Goal: Task Accomplishment & Management: Manage account settings

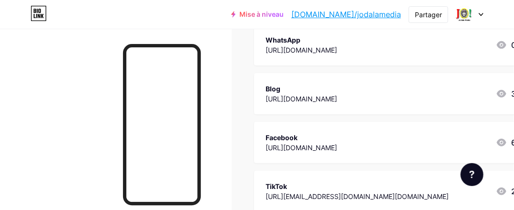
scroll to position [125, 0]
click at [481, 14] on icon at bounding box center [482, 14] width 4 height 2
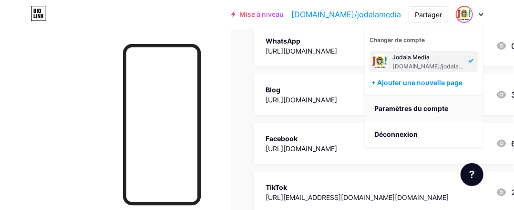
click at [430, 108] on font "Paramètres du compte" at bounding box center [412, 108] width 74 height 8
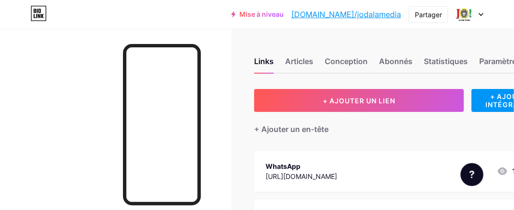
scroll to position [0, 0]
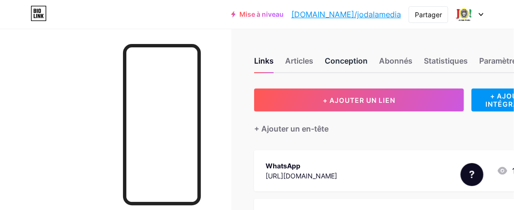
click at [356, 57] on font "Conception" at bounding box center [346, 61] width 43 height 10
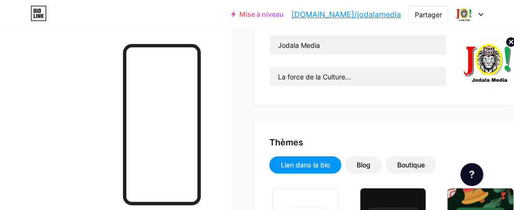
scroll to position [50, 0]
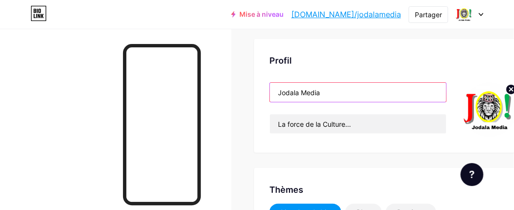
drag, startPoint x: 326, startPoint y: 93, endPoint x: 266, endPoint y: 97, distance: 60.3
click at [266, 97] on div "Profil Jodala Media La force de la Culture..." at bounding box center [393, 96] width 278 height 114
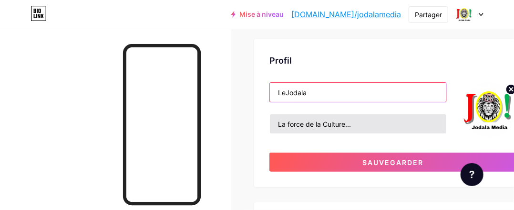
type input "LeJodala"
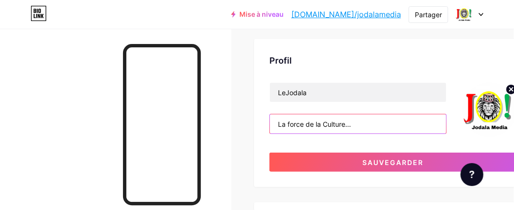
drag, startPoint x: 366, startPoint y: 123, endPoint x: 269, endPoint y: 124, distance: 96.9
click at [269, 124] on div "Profil LeJodala La force de la Culture... Sauvegarder" at bounding box center [393, 113] width 278 height 148
type input "B"
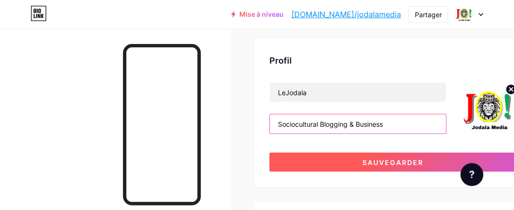
type input "Sociocultural Blogging & Business"
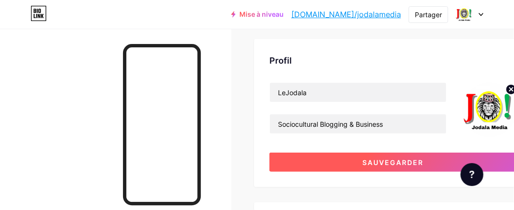
click at [354, 158] on button "Sauvegarder" at bounding box center [394, 161] width 248 height 19
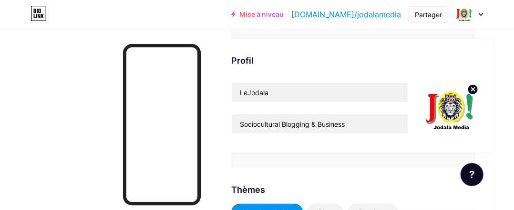
scroll to position [50, 49]
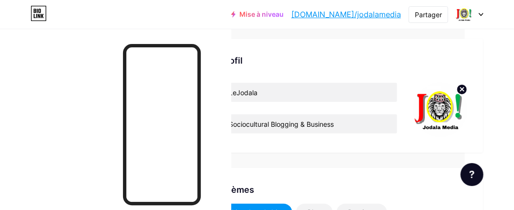
click at [464, 93] on circle at bounding box center [462, 89] width 10 height 10
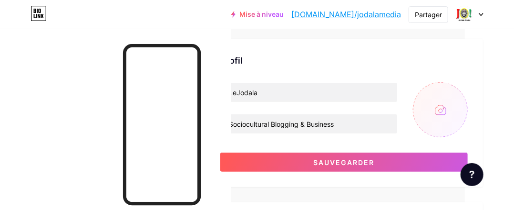
click at [438, 106] on input "file" at bounding box center [440, 109] width 55 height 55
type input "C:\fakepath\profil Jodala.jpg"
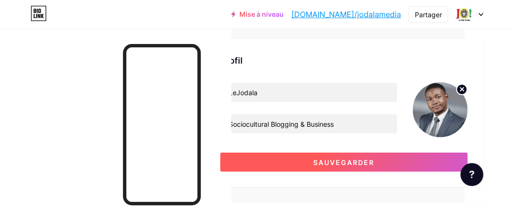
click at [347, 158] on font "Sauvegarder" at bounding box center [344, 162] width 61 height 8
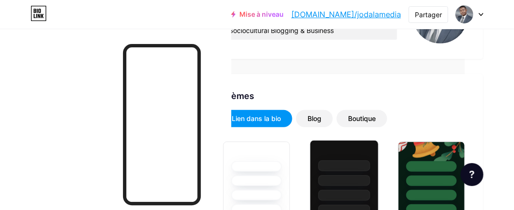
scroll to position [164, 49]
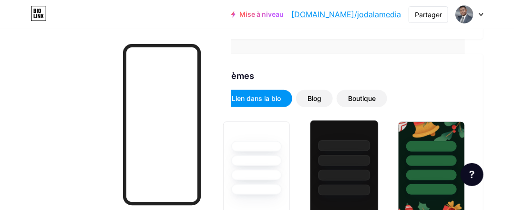
click at [347, 157] on div at bounding box center [344, 160] width 52 height 11
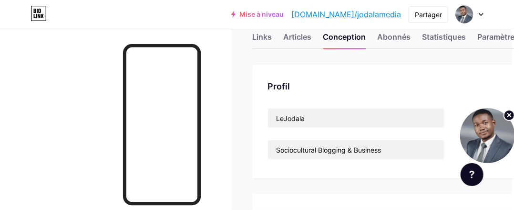
scroll to position [25, 2]
click at [514, 40] on font "Paramètres" at bounding box center [499, 36] width 42 height 10
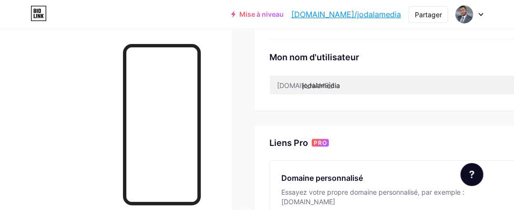
scroll to position [380, 0]
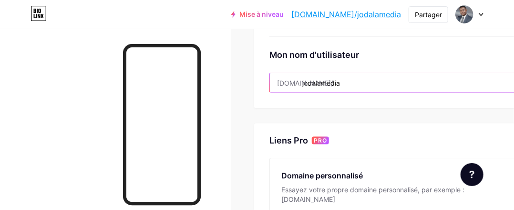
click at [345, 78] on input "jodalamedia" at bounding box center [393, 82] width 247 height 19
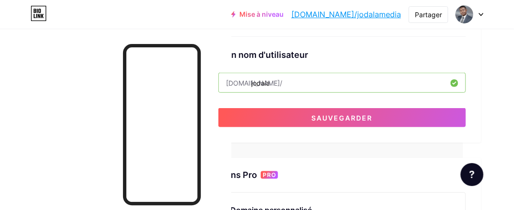
scroll to position [380, 63]
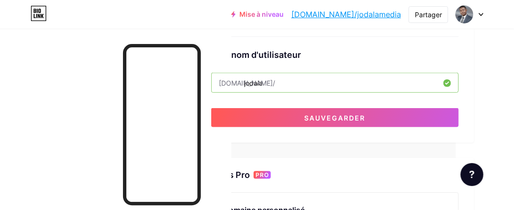
click at [242, 82] on input "jodala" at bounding box center [335, 82] width 247 height 19
type input "lejodala"
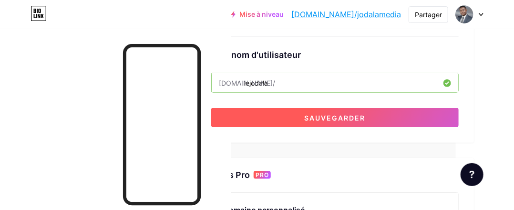
click at [279, 120] on button "Sauvegarder" at bounding box center [335, 117] width 248 height 19
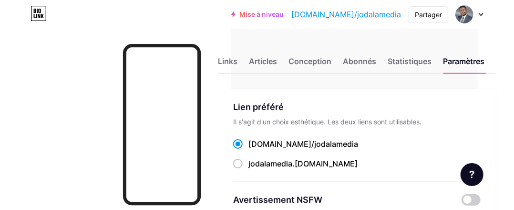
scroll to position [0, 36]
click at [401, 58] on font "Statistiques" at bounding box center [410, 61] width 44 height 10
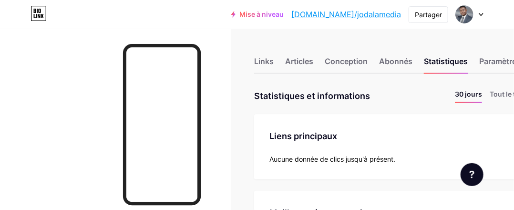
scroll to position [210, 514]
click at [496, 61] on font "Paramètres" at bounding box center [501, 61] width 42 height 10
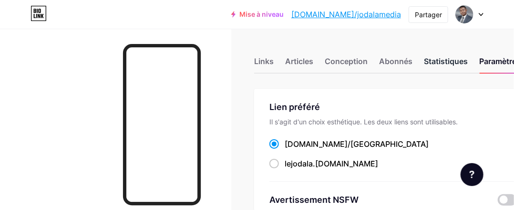
click at [438, 63] on font "Statistiques" at bounding box center [446, 61] width 44 height 10
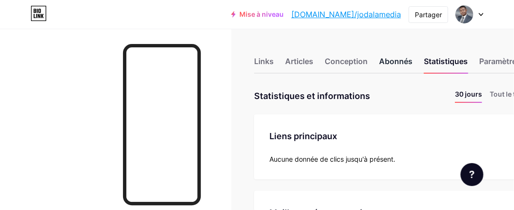
click at [401, 61] on font "Abonnés" at bounding box center [395, 61] width 33 height 10
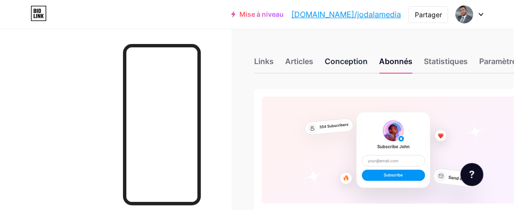
click at [355, 58] on font "Conception" at bounding box center [346, 61] width 43 height 10
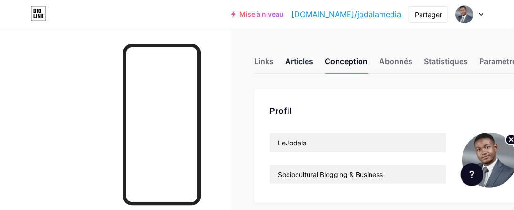
click at [308, 61] on font "Articles" at bounding box center [299, 61] width 28 height 10
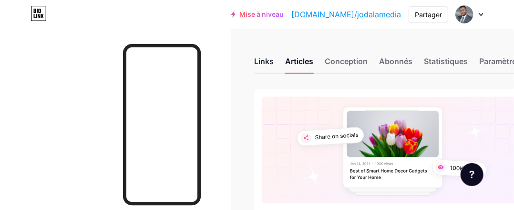
click at [271, 65] on font "Links" at bounding box center [264, 61] width 20 height 10
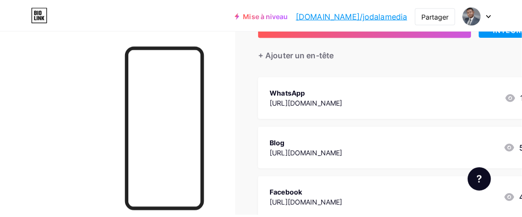
scroll to position [75, 0]
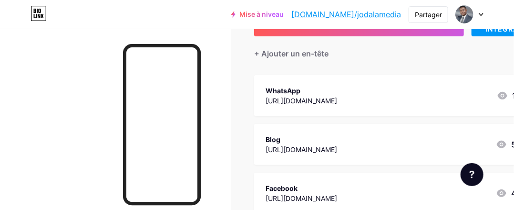
click at [457, 97] on div "WhatsApp https://wa.me/22656196345 1" at bounding box center [391, 95] width 251 height 22
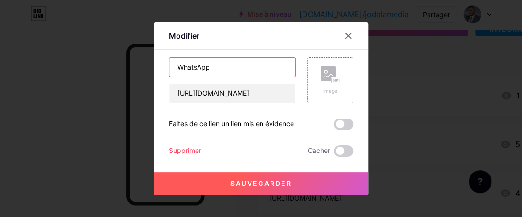
drag, startPoint x: 213, startPoint y: 63, endPoint x: 164, endPoint y: 63, distance: 48.7
click at [164, 63] on div "Modifier Contenu YouTube Lisez des vidéos YouTube sans quitter votre page. AJOU…" at bounding box center [261, 108] width 215 height 172
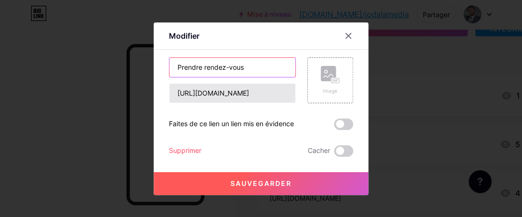
type input "Prendre rendez-vous"
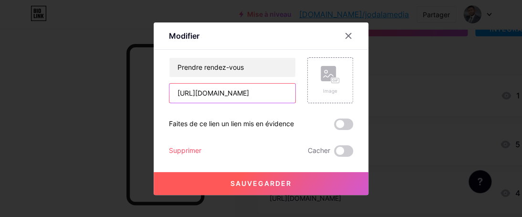
click at [256, 95] on input "https://wa.me/22656196345" at bounding box center [232, 93] width 126 height 19
paste input "calendly.com/lejodala/rendezvous"
type input "[URL][DOMAIN_NAME]"
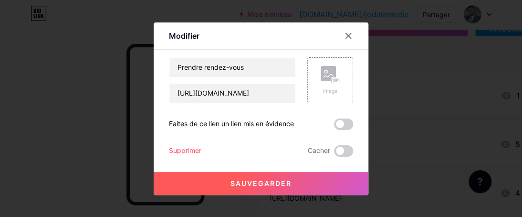
click at [280, 110] on div "Prendre rendez-vous https://calendly.com/lejodala/rendezvous Image Faites de ce…" at bounding box center [261, 106] width 184 height 99
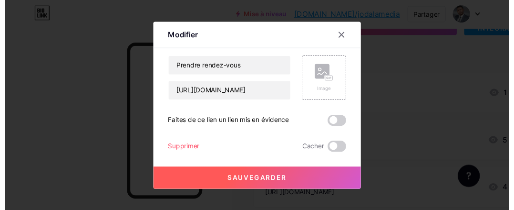
scroll to position [0, 0]
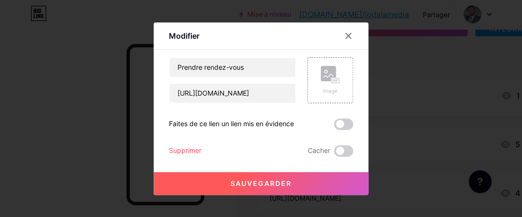
click at [268, 181] on font "Sauvegarder" at bounding box center [261, 183] width 61 height 8
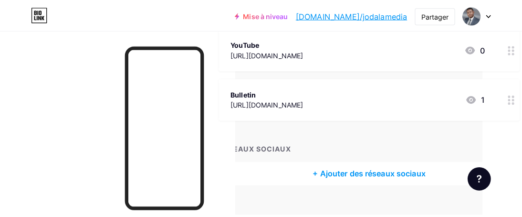
scroll to position [359, 39]
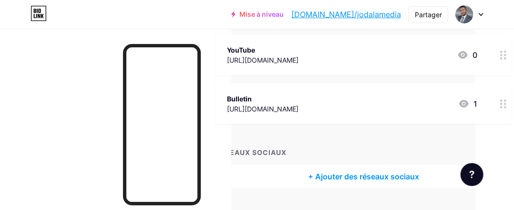
click at [335, 173] on font "+ Ajouter des réseaux sociaux" at bounding box center [363, 176] width 111 height 10
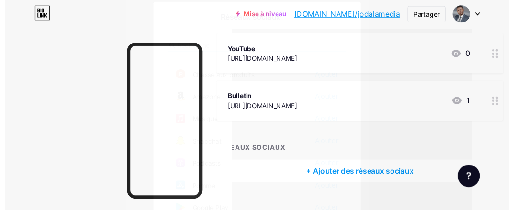
scroll to position [615, 0]
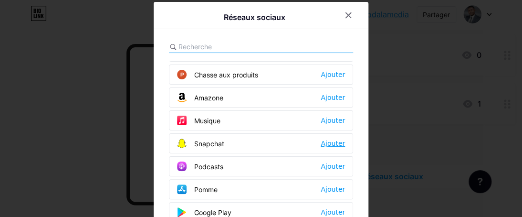
click at [326, 139] on font "Ajouter" at bounding box center [333, 143] width 24 height 8
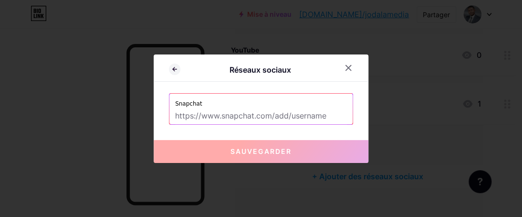
click at [258, 116] on input "text" at bounding box center [261, 116] width 172 height 16
click at [214, 117] on input "text" at bounding box center [261, 116] width 172 height 16
paste input "[URL][DOMAIN_NAME]"
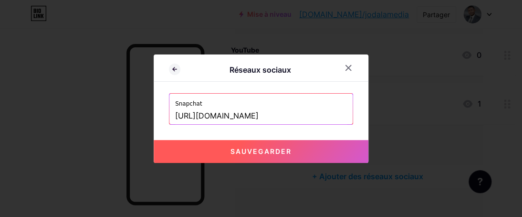
type input "[URL][DOMAIN_NAME]"
click at [274, 154] on font "Sauvegarder" at bounding box center [261, 151] width 61 height 8
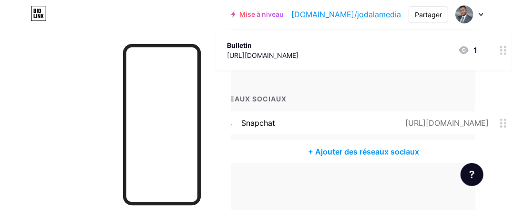
click at [359, 149] on font "+ Ajouter des réseaux sociaux" at bounding box center [363, 152] width 111 height 10
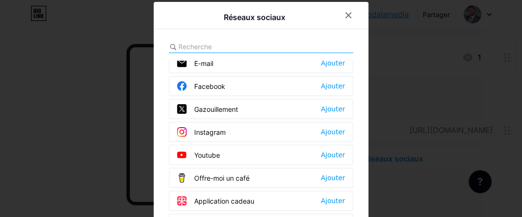
scroll to position [0, 0]
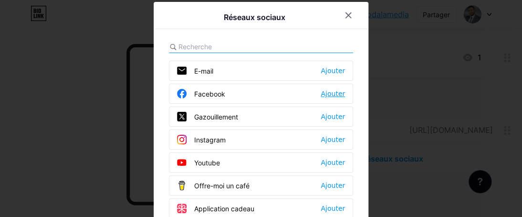
click at [325, 96] on font "Ajouter" at bounding box center [333, 94] width 24 height 8
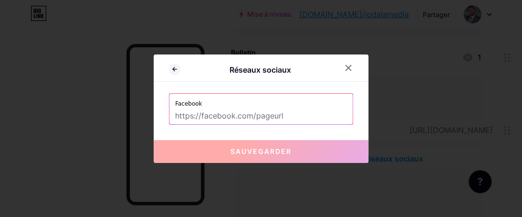
click at [240, 115] on input "text" at bounding box center [261, 116] width 172 height 16
paste input "[URL][DOMAIN_NAME]"
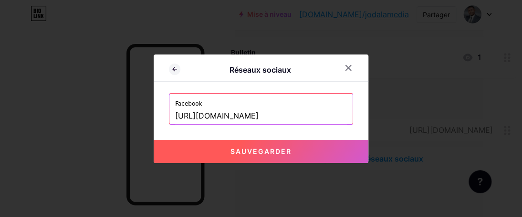
type input "[URL][DOMAIN_NAME]"
click at [262, 155] on button "Sauvegarder" at bounding box center [261, 151] width 215 height 23
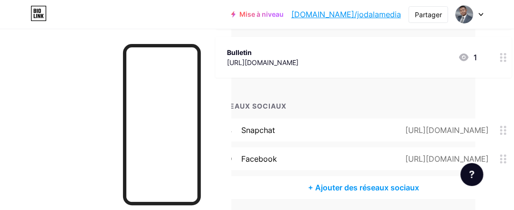
click at [342, 183] on font "+ Ajouter des réseaux sociaux" at bounding box center [363, 187] width 111 height 10
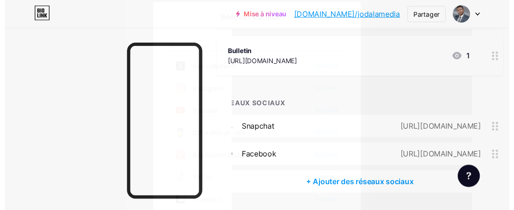
scroll to position [46, 0]
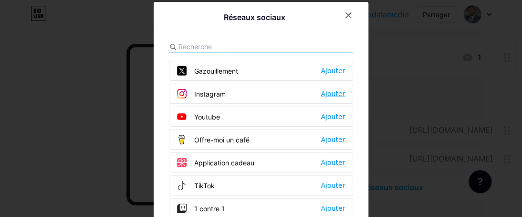
click at [330, 93] on font "Ajouter" at bounding box center [333, 94] width 24 height 8
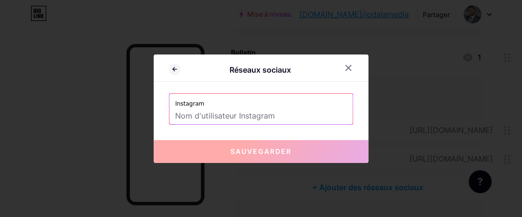
click at [241, 117] on input "text" at bounding box center [261, 116] width 172 height 16
paste input "https://www.instagram.com/lejodala"
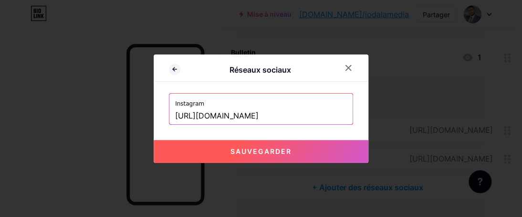
click at [260, 147] on font "Sauvegarder" at bounding box center [261, 151] width 61 height 8
type input "https://instagram.com/https://www.instagram.com/lejodala"
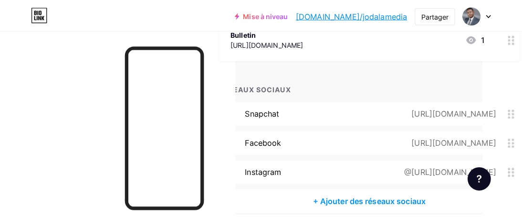
scroll to position [424, 39]
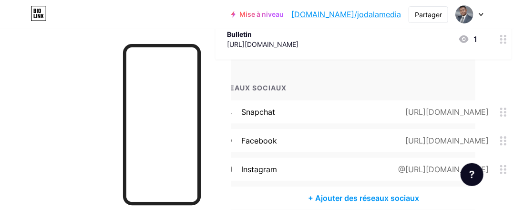
click at [361, 193] on font "+ Ajouter des réseaux sociaux" at bounding box center [363, 198] width 111 height 10
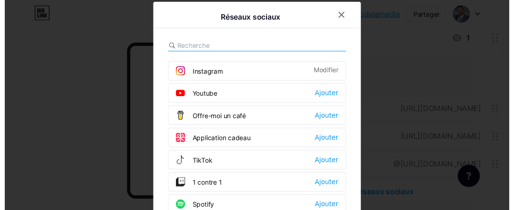
scroll to position [66, 0]
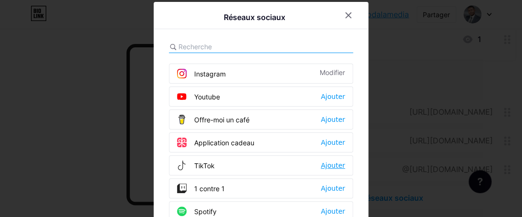
click at [327, 163] on font "Ajouter" at bounding box center [333, 165] width 24 height 8
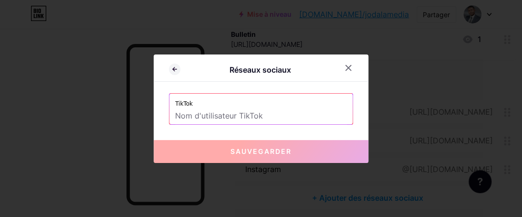
click at [210, 117] on input "text" at bounding box center [261, 116] width 172 height 16
paste input "https://www.tiktok.com/@lejodala"
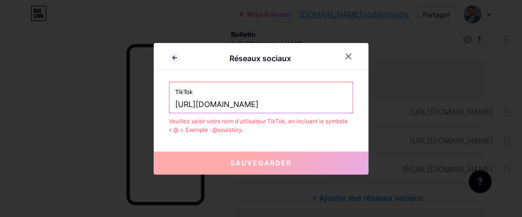
click at [262, 104] on input "https://www.tiktok.com/@lejodala" at bounding box center [261, 104] width 172 height 16
drag, startPoint x: 262, startPoint y: 102, endPoint x: 171, endPoint y: 102, distance: 90.2
click at [171, 102] on div "TikTok https://www.tiktok.com/@lejodala" at bounding box center [260, 97] width 183 height 31
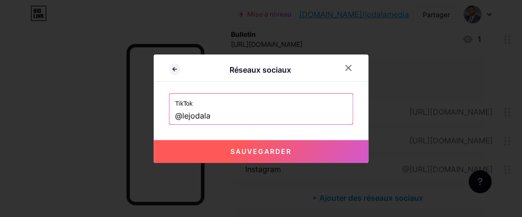
click at [261, 115] on input "@lejodala" at bounding box center [261, 116] width 172 height 16
drag, startPoint x: 261, startPoint y: 115, endPoint x: 260, endPoint y: 147, distance: 32.0
click at [260, 125] on div "TikTok @lejodala Sauvegarder" at bounding box center [261, 108] width 184 height 31
click at [260, 147] on font "Sauvegarder" at bounding box center [261, 151] width 61 height 8
type input "https://tiktok.com/@lejodala"
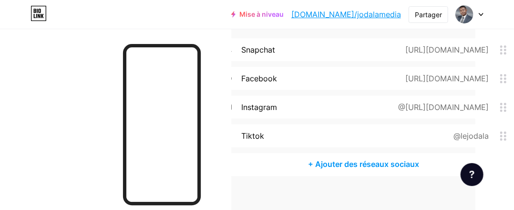
scroll to position [499, 39]
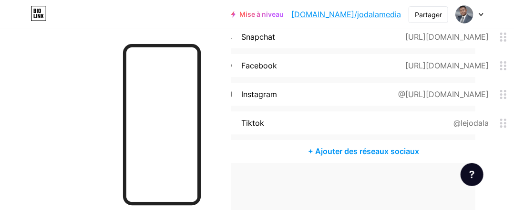
click at [341, 151] on font "+ Ajouter des réseaux sociaux" at bounding box center [363, 152] width 111 height 10
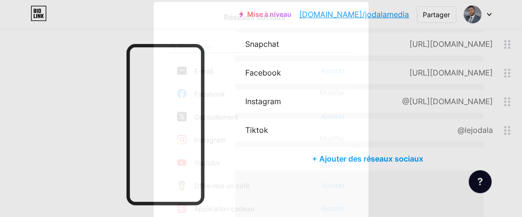
click at [333, 158] on font "Ajouter" at bounding box center [333, 162] width 24 height 8
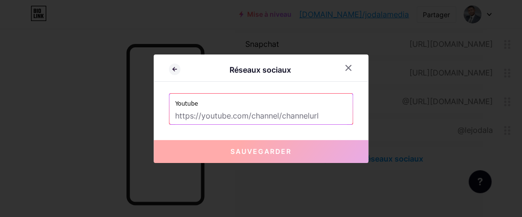
click at [230, 117] on input "text" at bounding box center [261, 116] width 172 height 16
paste input "[URL][DOMAIN_NAME]"
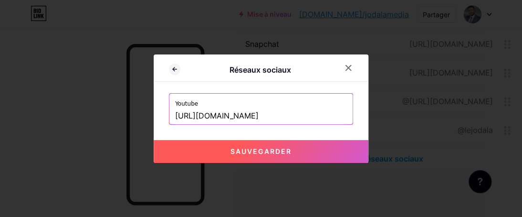
type input "[URL][DOMAIN_NAME]"
click at [260, 152] on font "Sauvegarder" at bounding box center [261, 151] width 61 height 8
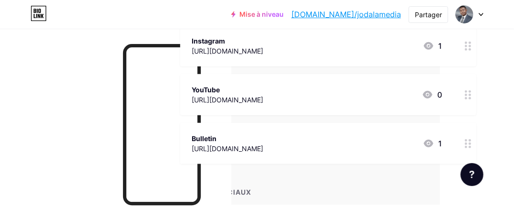
scroll to position [320, 79]
click at [395, 158] on div "Bulletin https://docs.google.com/forms/d/e/1FAIpQLScaLZNxQSdw4D3YYB-lkC2yKFySe9…" at bounding box center [326, 143] width 296 height 41
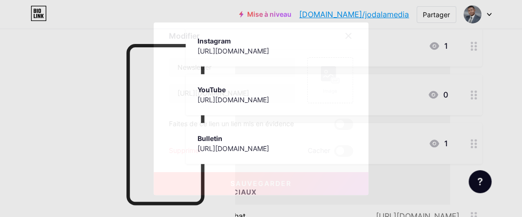
click at [188, 148] on font "Supprimer" at bounding box center [185, 150] width 32 height 8
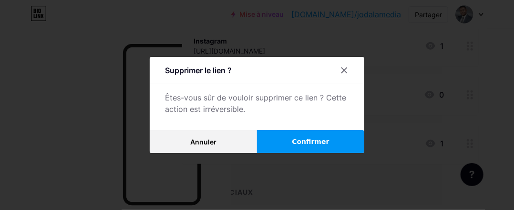
click at [305, 147] on span "Confirmer" at bounding box center [310, 141] width 37 height 10
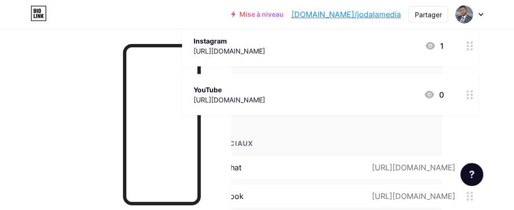
click at [388, 99] on div "YouTube https://www.youtube.com/@JodalaMedia 0" at bounding box center [319, 95] width 251 height 22
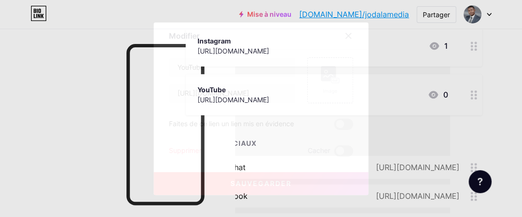
click at [195, 149] on font "Supprimer" at bounding box center [185, 150] width 32 height 8
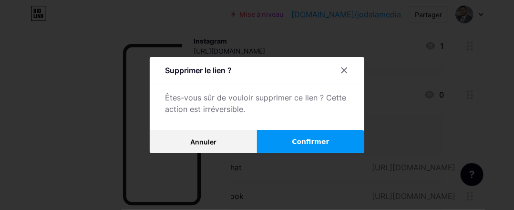
click at [287, 144] on button "Confirmer" at bounding box center [310, 141] width 107 height 23
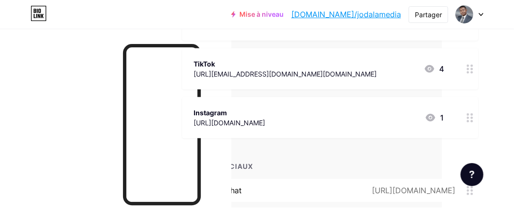
scroll to position [247, 72]
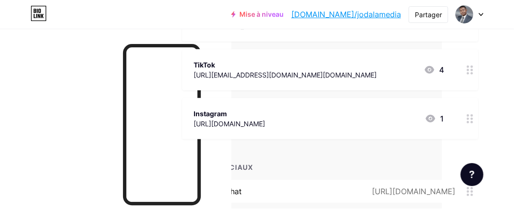
click at [347, 129] on div "Instagram https://www.instagram.com/jodalatv?igsh=MTFwaDR4c2Ezamx2Zg== 1" at bounding box center [330, 118] width 296 height 41
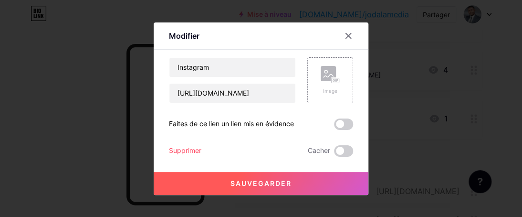
click at [183, 145] on div "Supprimer" at bounding box center [185, 150] width 32 height 11
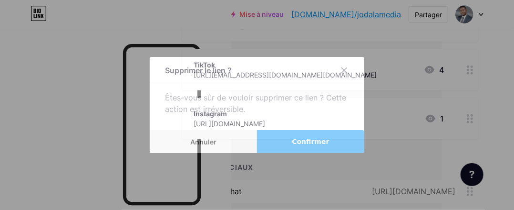
click at [288, 143] on button "Confirmer" at bounding box center [310, 141] width 107 height 23
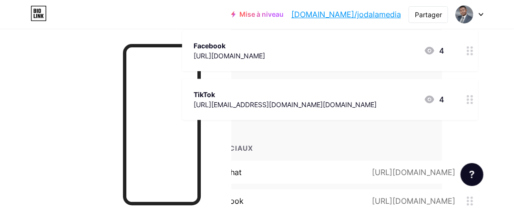
scroll to position [212, 72]
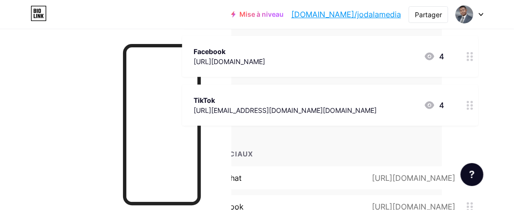
click at [327, 118] on div "TikTok https://www.tiktok.com/@jodala.tv.officiel?_t=8mBm8b6gmvY&_r=1 4" at bounding box center [330, 104] width 296 height 41
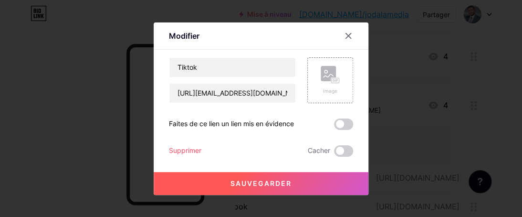
click at [189, 147] on font "Supprimer" at bounding box center [185, 150] width 32 height 8
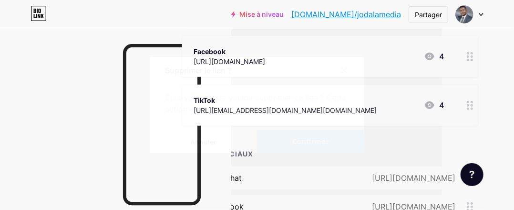
click at [298, 144] on button "Confirmer" at bounding box center [310, 141] width 107 height 23
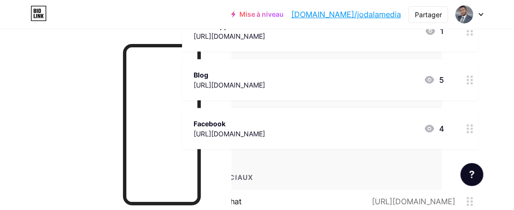
scroll to position [126, 72]
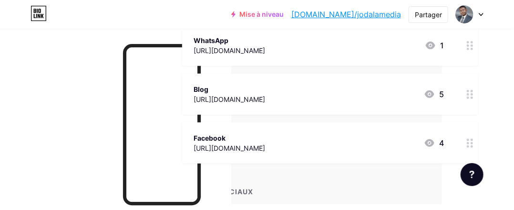
click at [311, 157] on div "Facebook https://www.facebook.com/JodalaMedia/ 4" at bounding box center [330, 142] width 296 height 41
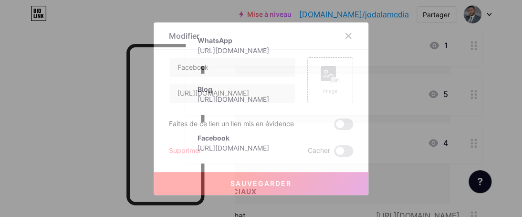
click at [185, 148] on font "Supprimer" at bounding box center [185, 150] width 32 height 8
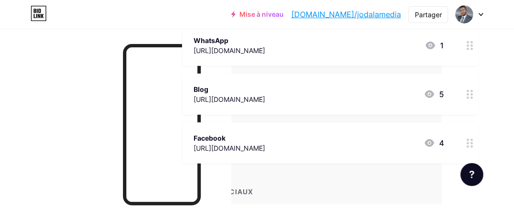
click at [301, 145] on font "Confirmer" at bounding box center [310, 141] width 37 height 8
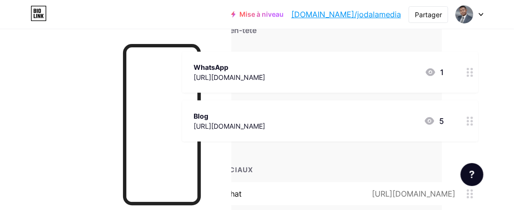
scroll to position [86, 72]
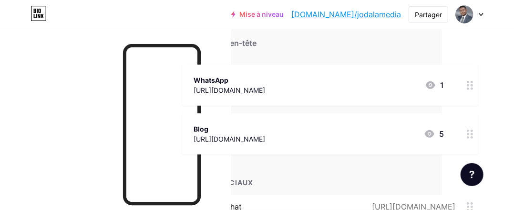
click at [326, 163] on div "+ AJOUTER UN LIEN + AJOUTER INTÉGRATION + Ajouter un en-tête WhatsApp https://w…" at bounding box center [330, 182] width 296 height 358
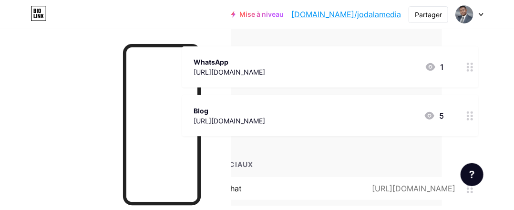
scroll to position [96, 72]
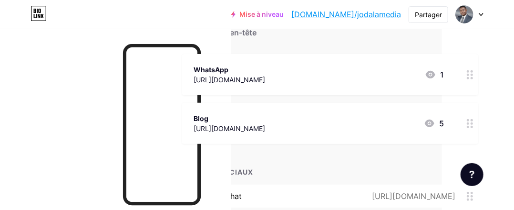
click at [391, 163] on div "+ AJOUTER UN LIEN + AJOUTER INTÉGRATION + Ajouter un en-tête WhatsApp https://w…" at bounding box center [330, 171] width 296 height 358
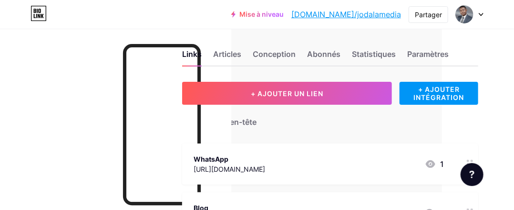
scroll to position [0, 72]
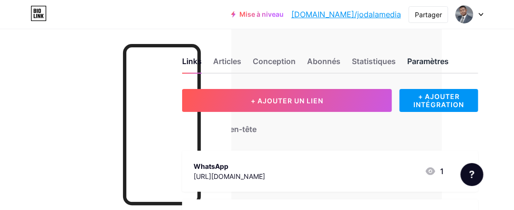
click at [424, 64] on font "Paramètres" at bounding box center [429, 61] width 42 height 10
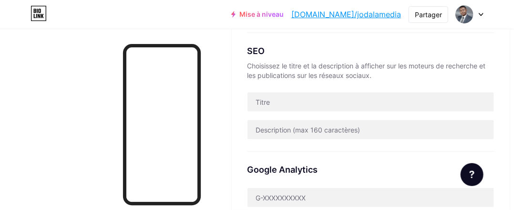
scroll to position [211, 22]
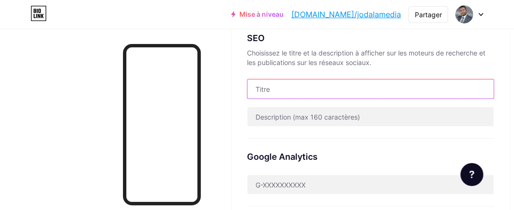
click at [335, 90] on input "text" at bounding box center [371, 88] width 247 height 19
drag, startPoint x: 343, startPoint y: 88, endPoint x: 293, endPoint y: 87, distance: 50.6
click at [293, 87] on input "Actualités socioculturelles" at bounding box center [371, 88] width 247 height 19
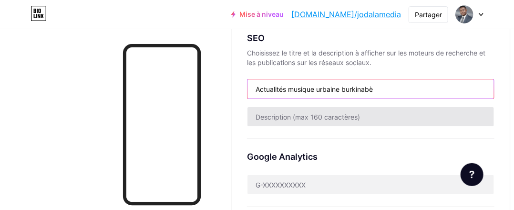
type input "Actualités musique urbaine burkinabè"
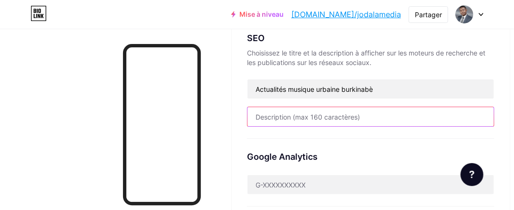
click at [315, 114] on input "text" at bounding box center [371, 116] width 247 height 19
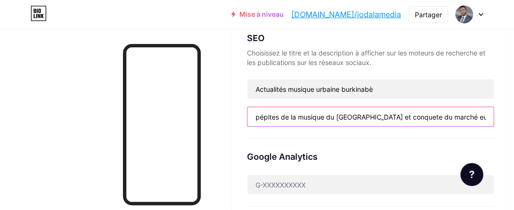
scroll to position [0, 126]
click at [469, 119] on input "Toutes les informations concernant des pépites de la musique du Burkina Faso et…" at bounding box center [371, 116] width 247 height 19
click at [458, 118] on input "Toutes les informations concernant des pépites de la musique du Burkina Faso et…" at bounding box center [371, 116] width 247 height 19
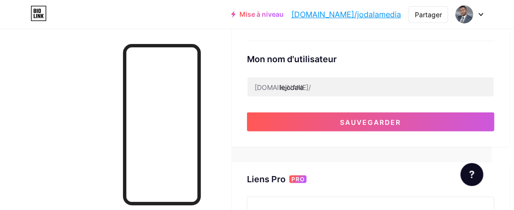
scroll to position [378, 22]
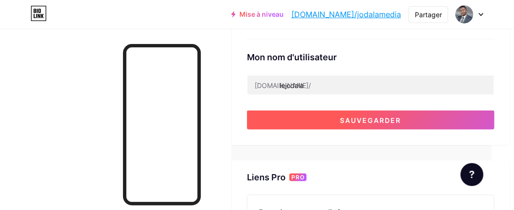
type input "Toutes les informations concernant des pépites de la musique du Burkina Faso et…"
click at [385, 119] on font "Sauvegarder" at bounding box center [371, 120] width 61 height 8
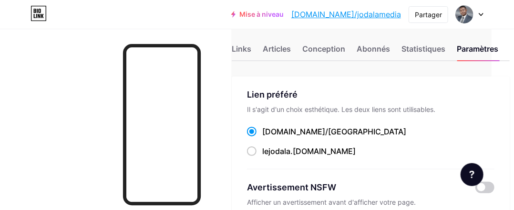
scroll to position [0, 22]
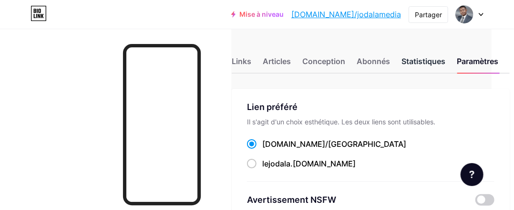
click at [426, 63] on font "Statistiques" at bounding box center [424, 61] width 44 height 10
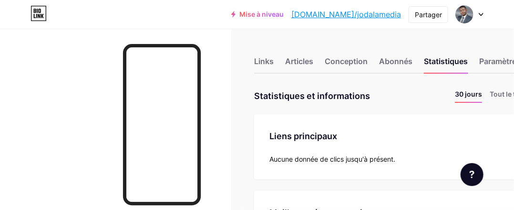
scroll to position [210, 514]
click at [403, 61] on font "Abonnés" at bounding box center [395, 61] width 33 height 10
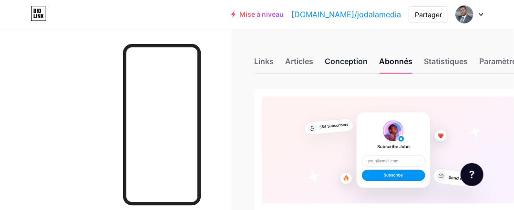
click at [350, 59] on font "Conception" at bounding box center [346, 61] width 43 height 10
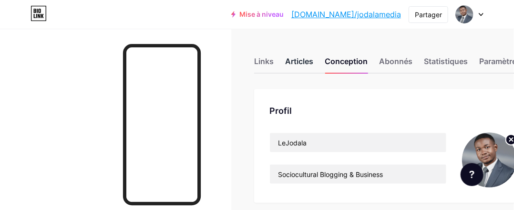
click at [311, 60] on font "Articles" at bounding box center [299, 61] width 28 height 10
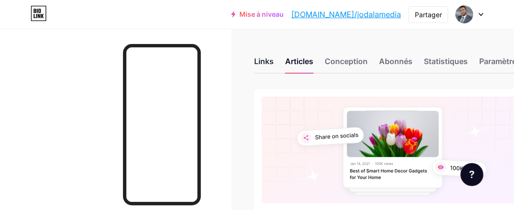
click at [262, 63] on font "Links" at bounding box center [264, 61] width 20 height 10
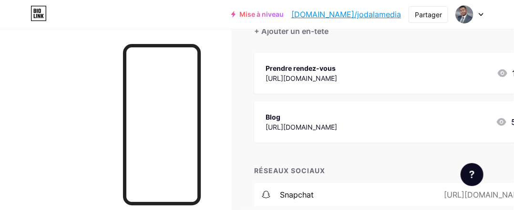
scroll to position [103, 0]
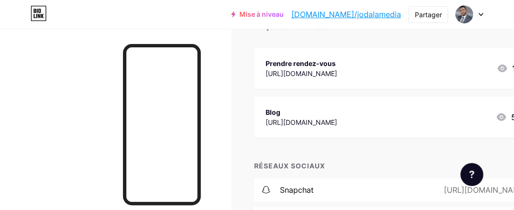
click at [372, 130] on div "Blog https://bit.ly/4gXe34y 5" at bounding box center [402, 116] width 296 height 41
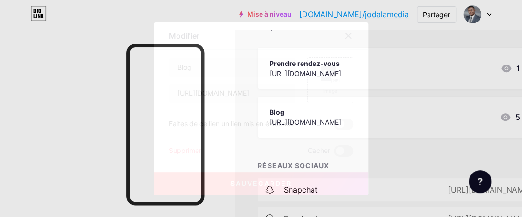
click at [194, 145] on div "Supprimer" at bounding box center [185, 150] width 32 height 11
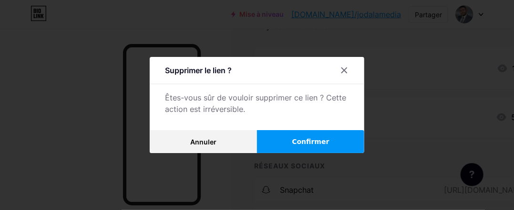
click at [313, 145] on font "Confirmer" at bounding box center [310, 141] width 37 height 8
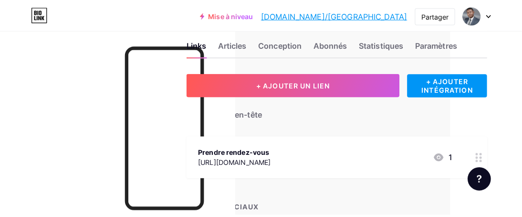
scroll to position [18, 71]
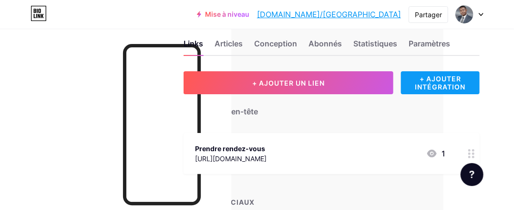
click at [422, 86] on font "+ AJOUTER INTÉGRATION" at bounding box center [441, 82] width 51 height 16
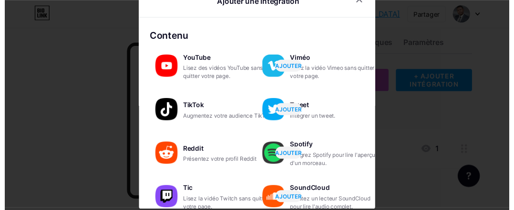
scroll to position [0, 0]
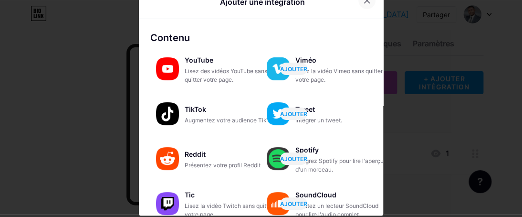
click at [360, 4] on div at bounding box center [366, 0] width 17 height 17
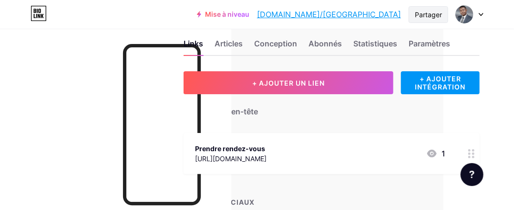
click at [428, 15] on font "Partager" at bounding box center [428, 14] width 27 height 8
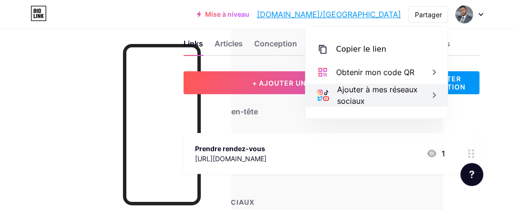
click at [435, 95] on icon at bounding box center [434, 95] width 3 height 6
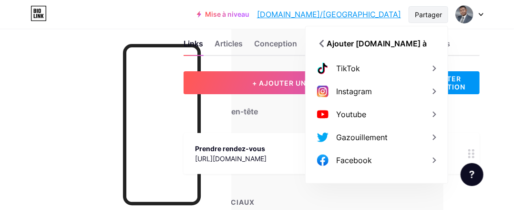
click at [422, 17] on font "Partager" at bounding box center [428, 14] width 27 height 8
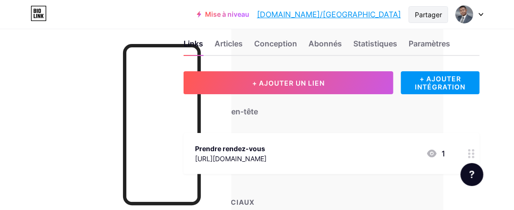
click at [420, 21] on div "Partager" at bounding box center [429, 14] width 40 height 17
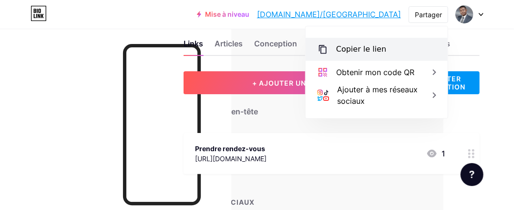
click at [366, 51] on font "Copier le lien" at bounding box center [361, 48] width 50 height 9
click at [354, 50] on font "Copier le lien" at bounding box center [361, 48] width 50 height 9
click at [351, 53] on font "Copier le lien" at bounding box center [361, 48] width 50 height 9
click at [365, 49] on font "Copier le lien" at bounding box center [361, 48] width 50 height 9
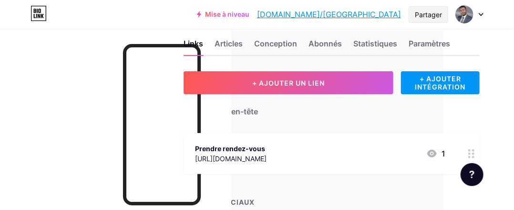
click at [425, 16] on font "Partager" at bounding box center [428, 14] width 27 height 8
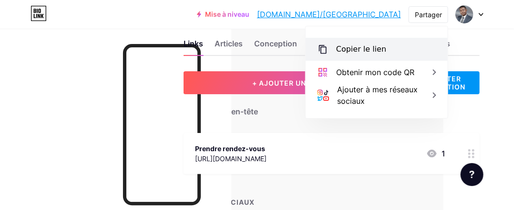
click at [359, 55] on div "Copier le lien" at bounding box center [377, 49] width 142 height 23
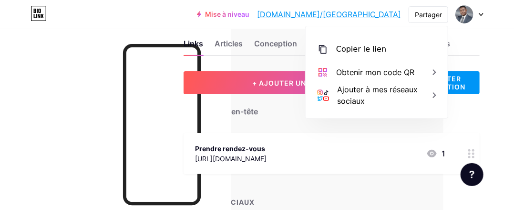
click at [384, 14] on font "[DOMAIN_NAME]/[GEOGRAPHIC_DATA]" at bounding box center [329, 15] width 144 height 10
